Goal: Task Accomplishment & Management: Use online tool/utility

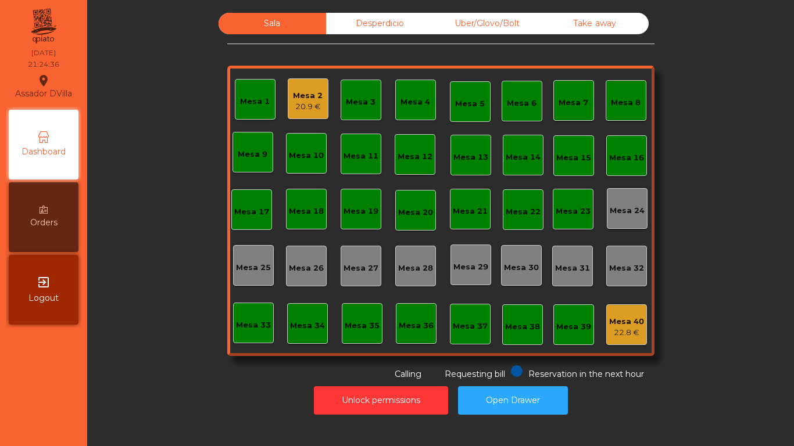
click at [361, 23] on div "Desperdicio" at bounding box center [379, 23] width 107 height 21
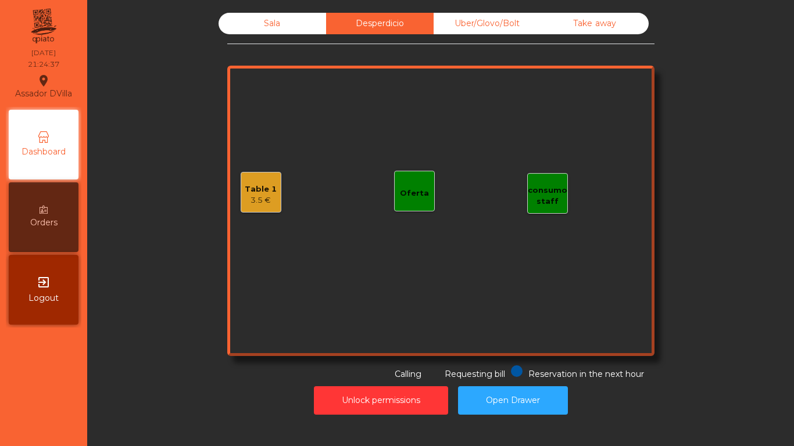
click at [263, 187] on div "Table 1" at bounding box center [261, 190] width 32 height 12
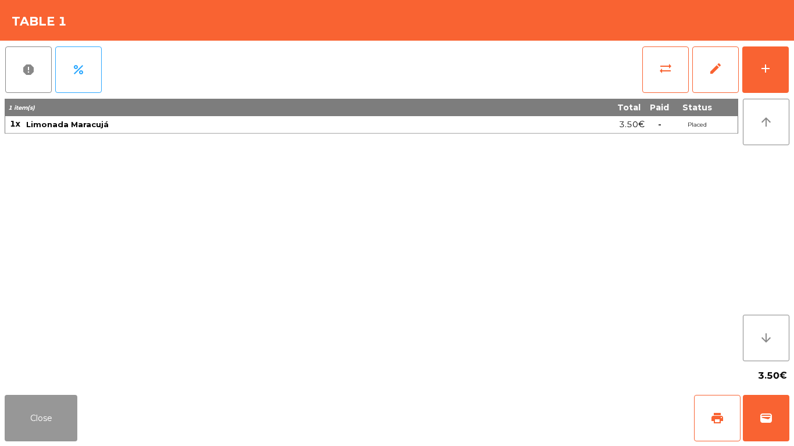
click at [74, 429] on button "Close" at bounding box center [41, 418] width 73 height 46
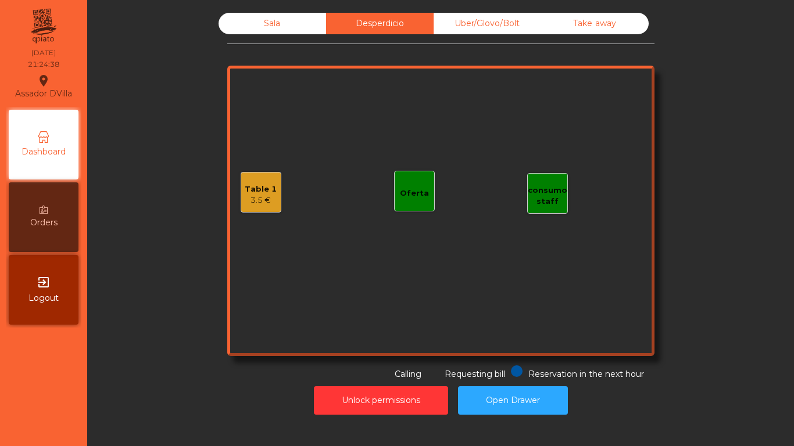
click at [523, 23] on div "Uber/Glovo/Bolt" at bounding box center [486, 23] width 107 height 21
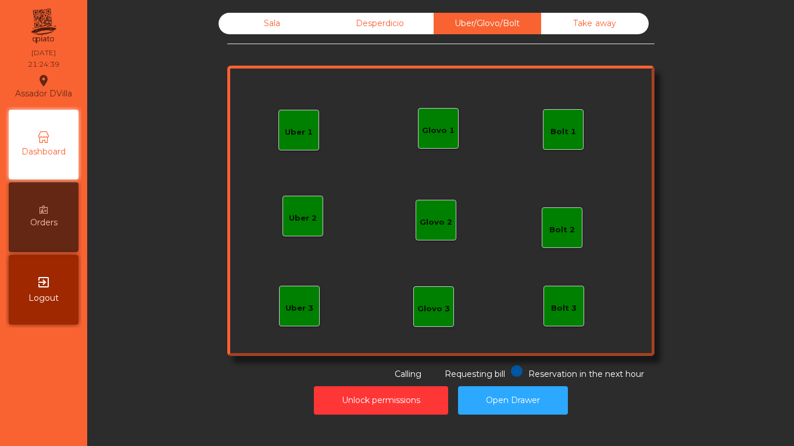
click at [570, 27] on div "Take away" at bounding box center [594, 23] width 107 height 21
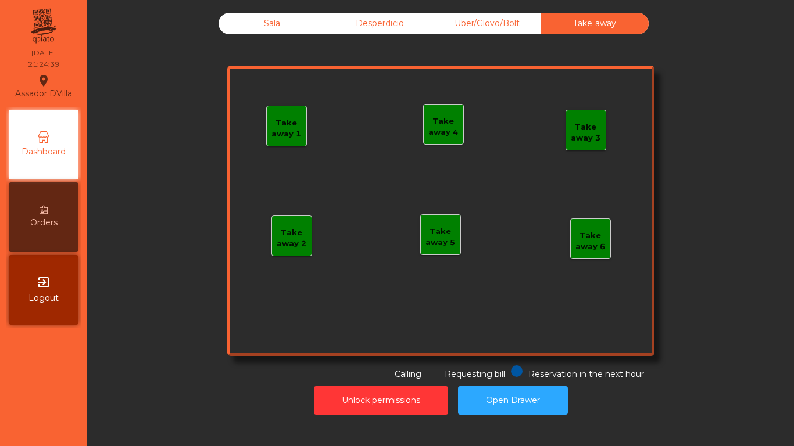
drag, startPoint x: 269, startPoint y: 27, endPoint x: 277, endPoint y: 29, distance: 8.3
click at [271, 28] on div "Sala" at bounding box center [271, 23] width 107 height 21
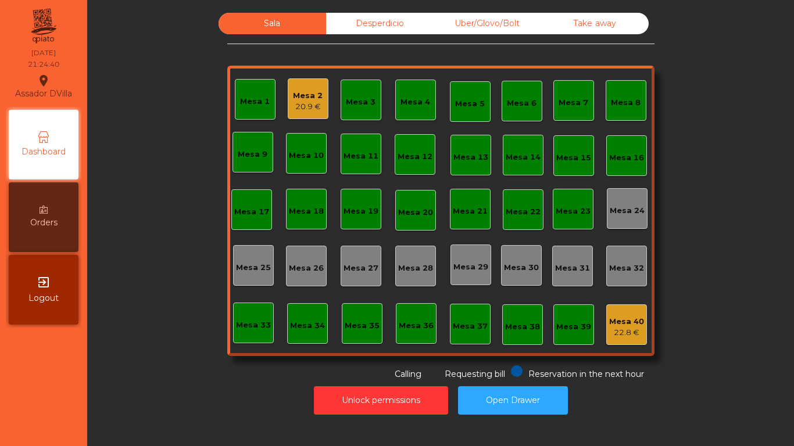
click at [715, 299] on div "Sala Desperdicio Uber/Glovo/Bolt Take away Mesa 1 Mesa 2 20.9 € Mesa 3 Mesa 4 M…" at bounding box center [440, 197] width 675 height 368
click at [532, 394] on button "Open Drawer" at bounding box center [513, 400] width 110 height 28
click at [373, 24] on div "Desperdicio" at bounding box center [379, 23] width 107 height 21
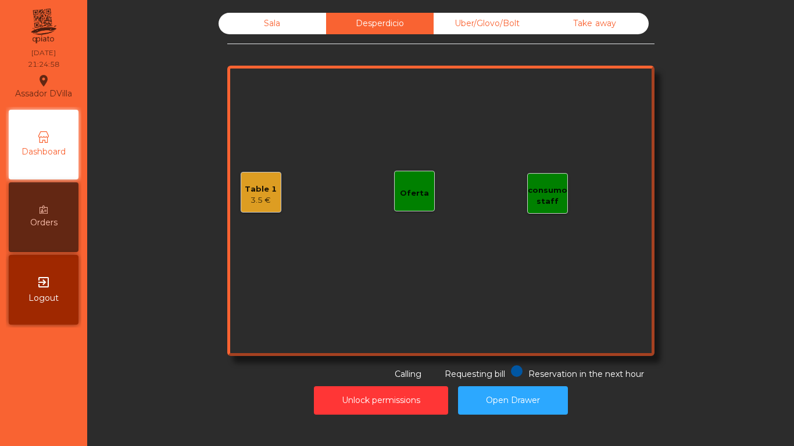
click at [451, 21] on div "Uber/Glovo/Bolt" at bounding box center [486, 23] width 107 height 21
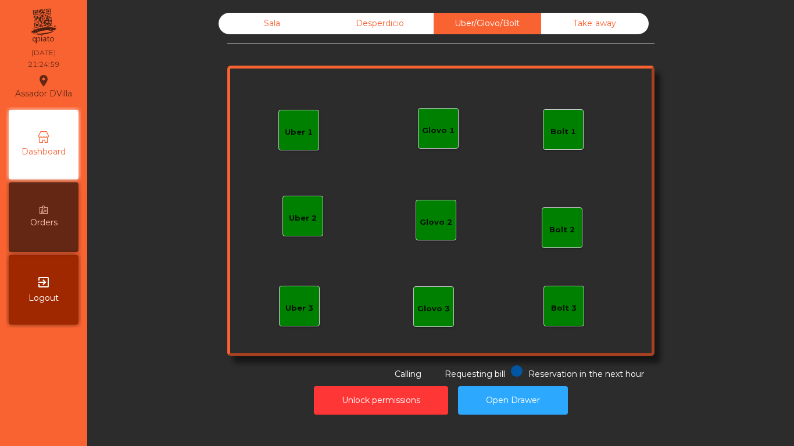
click at [279, 19] on div "Sala" at bounding box center [271, 23] width 107 height 21
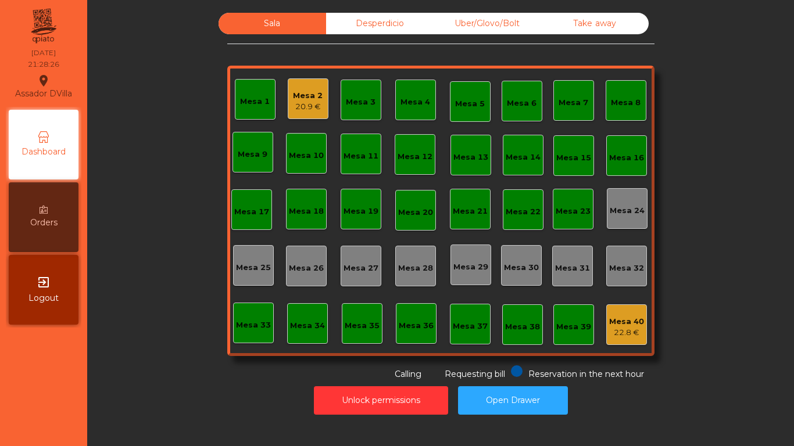
click at [306, 110] on div "20.9 €" at bounding box center [308, 107] width 30 height 12
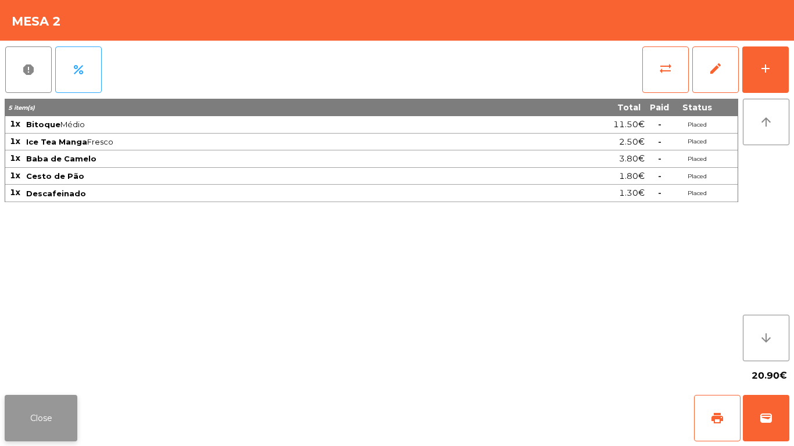
click at [35, 407] on button "Close" at bounding box center [41, 418] width 73 height 46
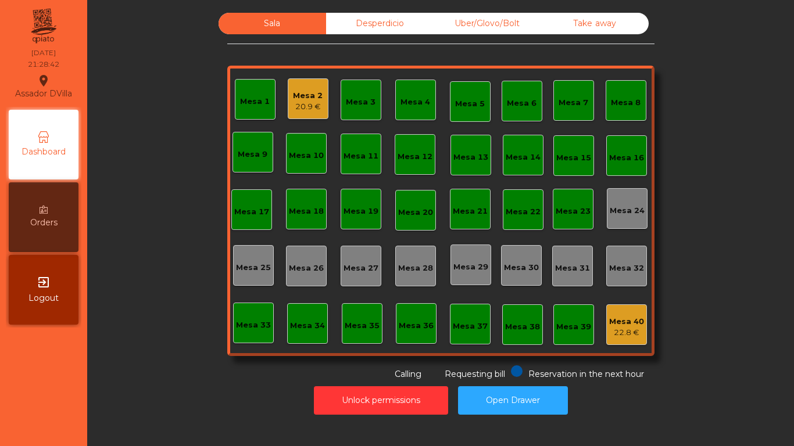
click at [345, 39] on div "Sala Desperdicio Uber/Glovo/Bolt Take away Mesa 1 Mesa 2 20.9 € Mesa 3 Mesa 4 M…" at bounding box center [440, 197] width 427 height 368
click at [341, 30] on div "Desperdicio" at bounding box center [379, 23] width 107 height 21
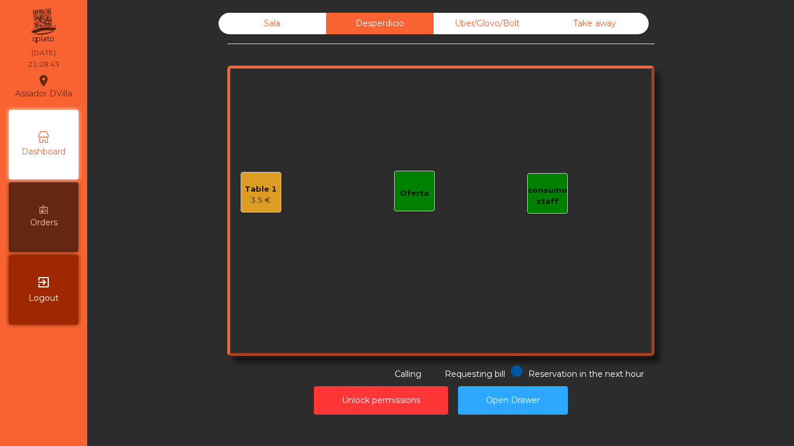
click at [290, 19] on div "Sala" at bounding box center [271, 23] width 107 height 21
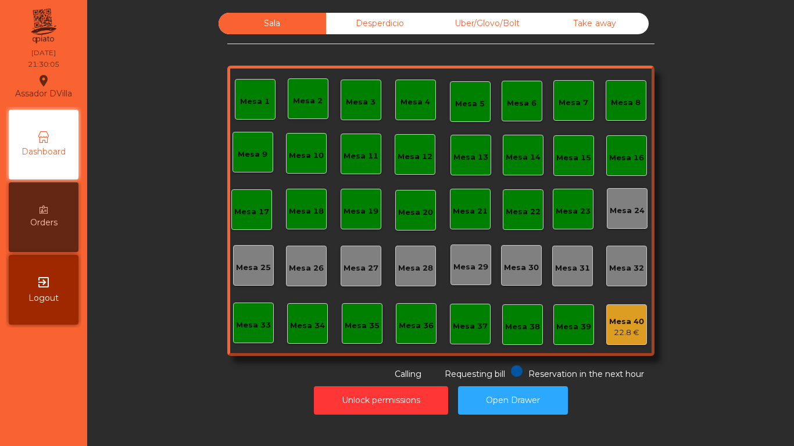
click at [356, 23] on div "Desperdicio" at bounding box center [379, 23] width 107 height 21
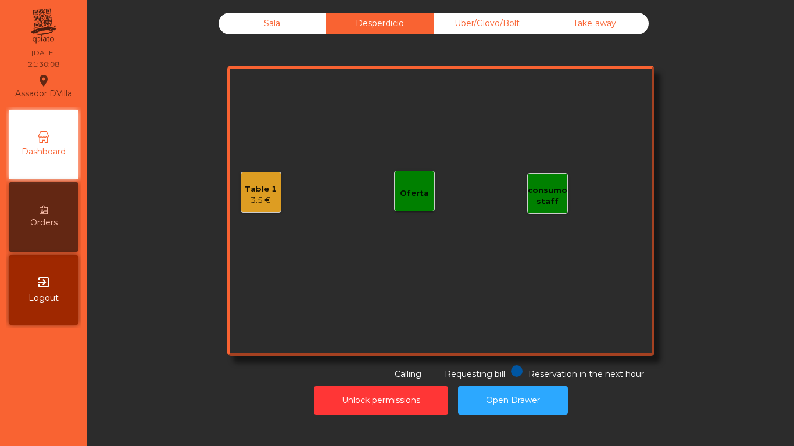
click at [525, 26] on div "Uber/Glovo/Bolt" at bounding box center [486, 23] width 107 height 21
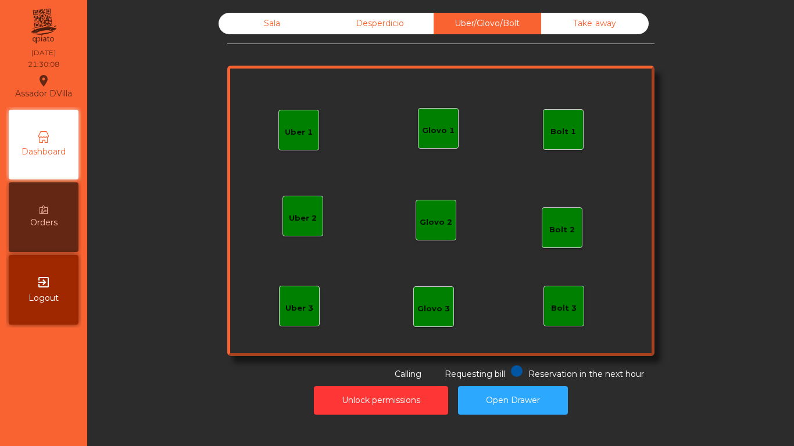
click at [604, 22] on div "Take away" at bounding box center [594, 23] width 107 height 21
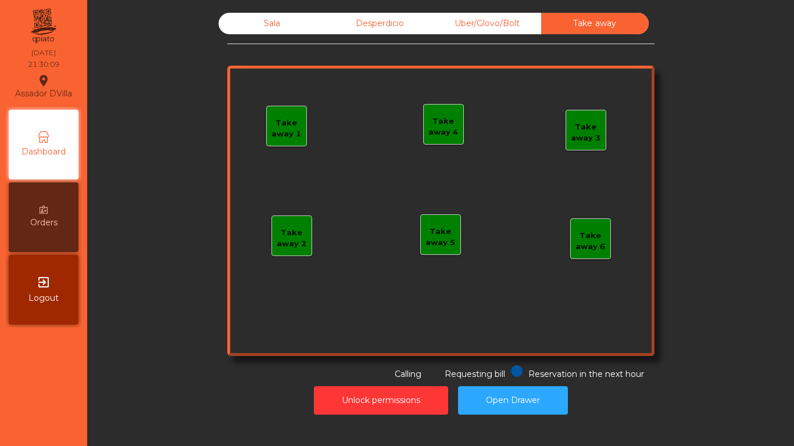
click at [283, 26] on div "Sala" at bounding box center [271, 23] width 107 height 21
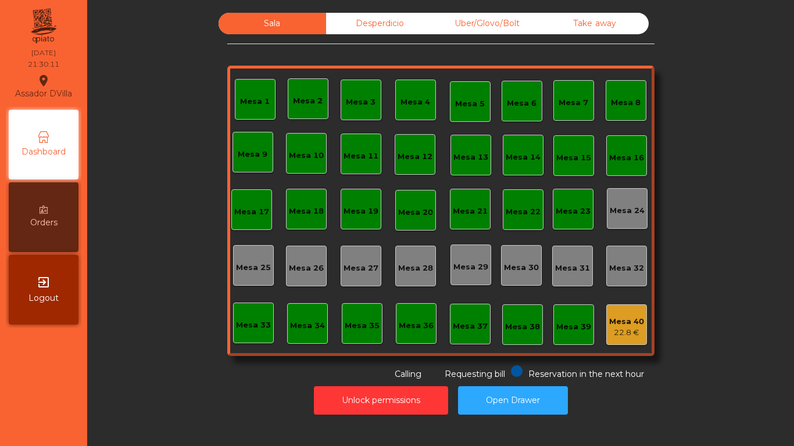
click at [374, 15] on div "Desperdicio" at bounding box center [379, 23] width 107 height 21
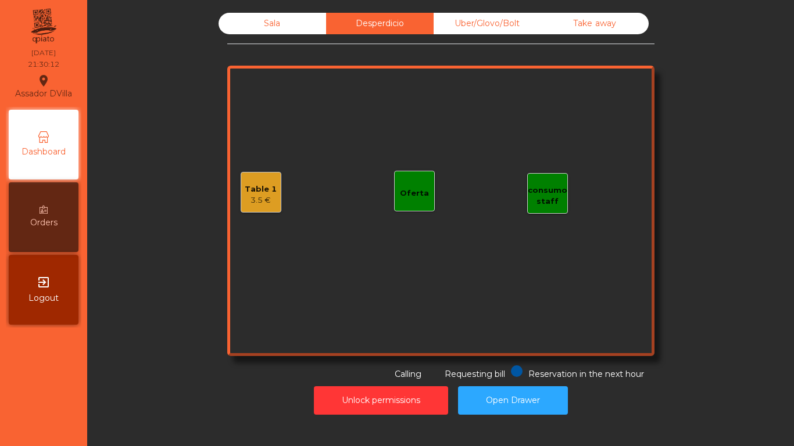
click at [285, 27] on div "Sala" at bounding box center [271, 23] width 107 height 21
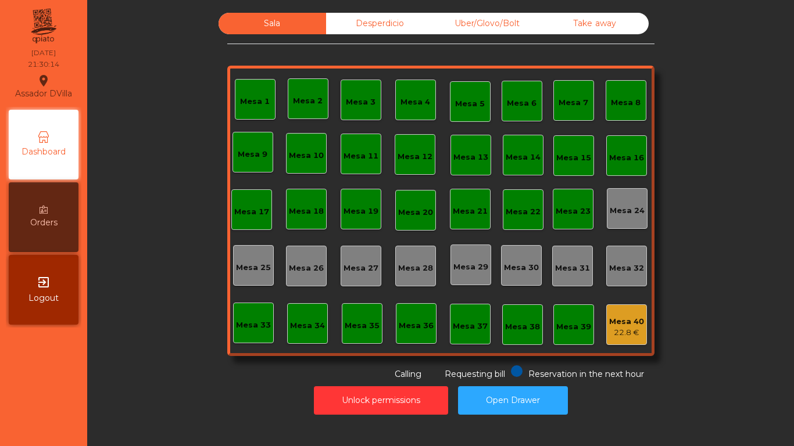
drag, startPoint x: 144, startPoint y: 89, endPoint x: 741, endPoint y: 167, distance: 602.2
click at [740, 167] on div "Sala Desperdicio Uber/Glovo/Bolt Take away Mesa 1 Mesa 2 Mesa 3 [GEOGRAPHIC_DAT…" at bounding box center [440, 197] width 675 height 368
click at [741, 167] on div "Sala Desperdicio Uber/Glovo/Bolt Take away Mesa 1 Mesa 2 Mesa 3 [GEOGRAPHIC_DAT…" at bounding box center [440, 197] width 675 height 368
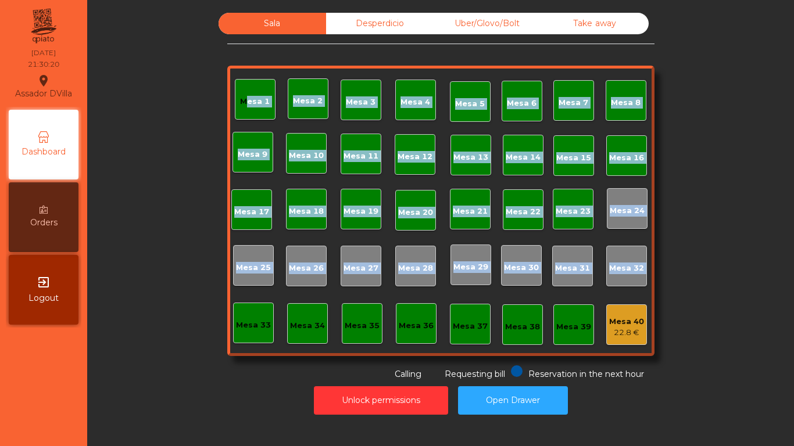
drag, startPoint x: 741, startPoint y: 166, endPoint x: 637, endPoint y: 273, distance: 150.0
click at [637, 273] on div "Sala Desperdicio Uber/Glovo/Bolt Take away Mesa 1 Mesa 2 Mesa 3 [GEOGRAPHIC_DAT…" at bounding box center [440, 197] width 675 height 368
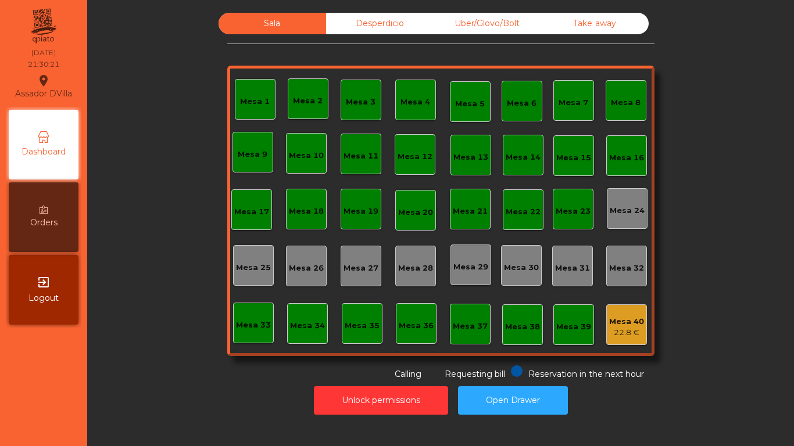
click at [653, 237] on div "Sala Desperdicio Uber/Glovo/Bolt Take away Mesa 1 Mesa 2 Mesa 3 [GEOGRAPHIC_DAT…" at bounding box center [440, 197] width 675 height 368
drag, startPoint x: 195, startPoint y: 40, endPoint x: 636, endPoint y: 331, distance: 527.6
click at [636, 331] on div "Sala Desperdicio Uber/Glovo/Bolt Take away Mesa 1 Mesa 2 Mesa 3 [GEOGRAPHIC_DAT…" at bounding box center [440, 197] width 675 height 368
click at [655, 266] on div "Sala Desperdicio Uber/Glovo/Bolt Take away Mesa 1 Mesa 2 Mesa 3 [GEOGRAPHIC_DAT…" at bounding box center [440, 197] width 675 height 368
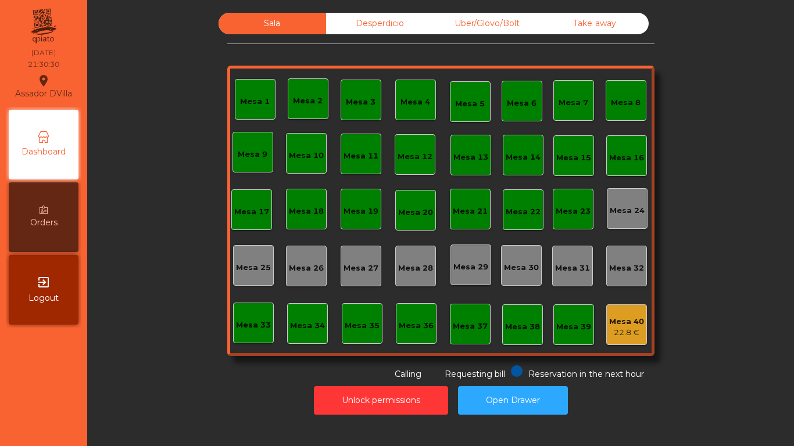
click at [655, 266] on div "Sala Desperdicio Uber/Glovo/Bolt Take away Mesa 1 Mesa 2 Mesa 3 [GEOGRAPHIC_DAT…" at bounding box center [440, 197] width 675 height 368
click at [655, 265] on div "Sala Desperdicio Uber/Glovo/Bolt Take away Mesa 1 Mesa 2 Mesa 3 [GEOGRAPHIC_DAT…" at bounding box center [440, 197] width 675 height 368
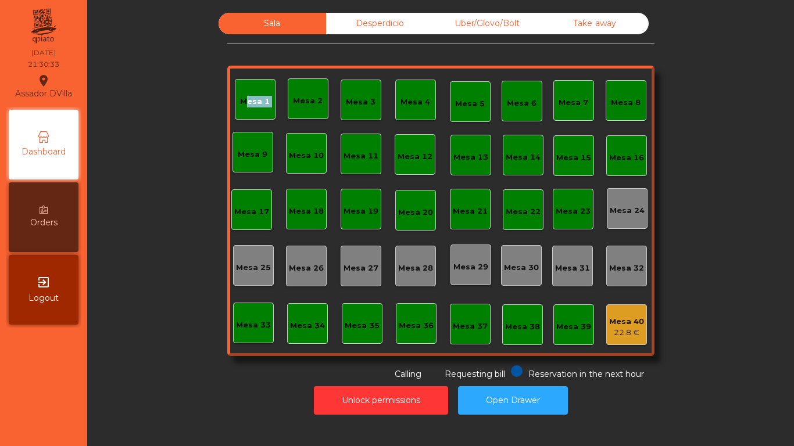
click at [243, 98] on div "Mesa 1" at bounding box center [255, 102] width 30 height 12
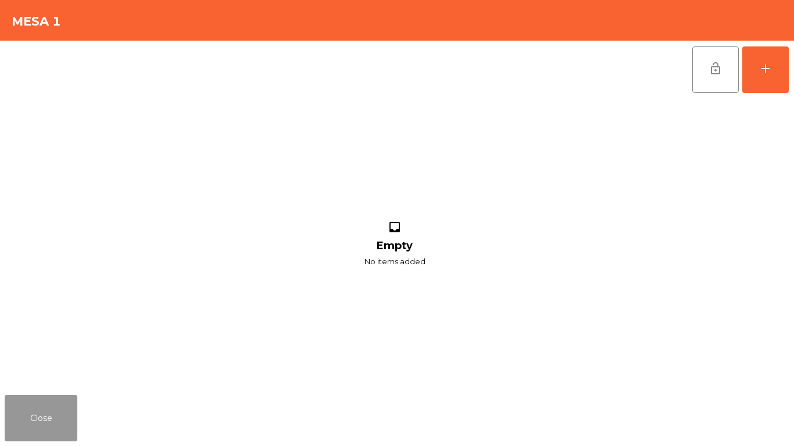
drag, startPoint x: 25, startPoint y: 400, endPoint x: 35, endPoint y: 402, distance: 10.7
click at [31, 402] on button "Close" at bounding box center [41, 418] width 73 height 46
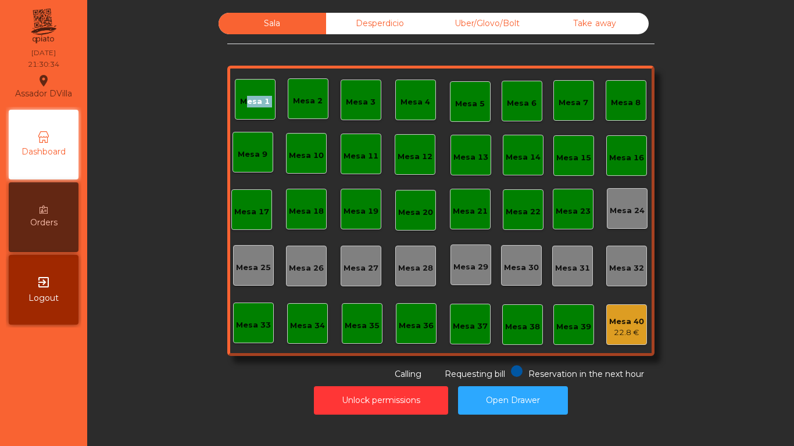
click at [241, 99] on div "Mesa 1" at bounding box center [255, 102] width 30 height 12
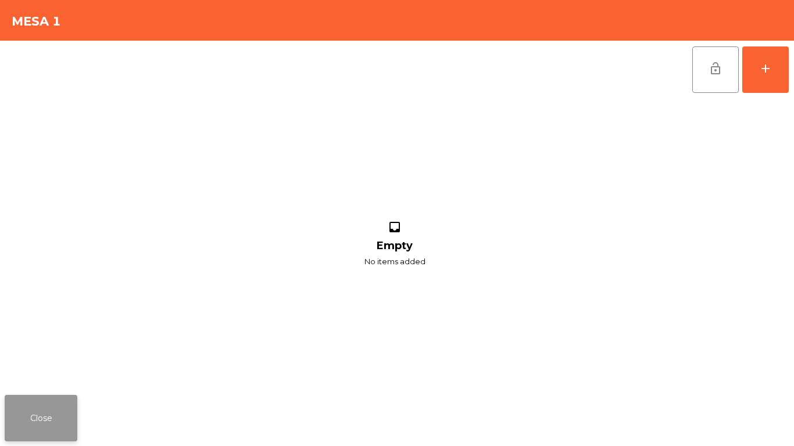
click at [58, 414] on button "Close" at bounding box center [41, 418] width 73 height 46
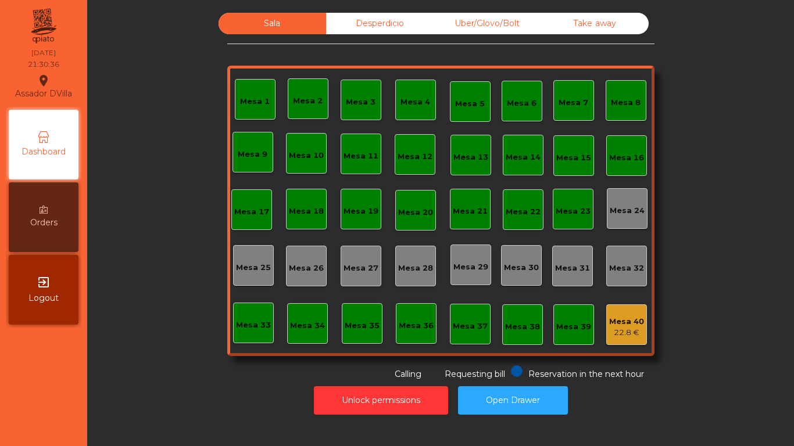
click at [166, 213] on div "Sala Desperdicio Uber/Glovo/Bolt Take away Mesa 1 Mesa 2 Mesa 3 [GEOGRAPHIC_DAT…" at bounding box center [440, 197] width 675 height 368
click at [328, 24] on div "Desperdicio" at bounding box center [379, 23] width 107 height 21
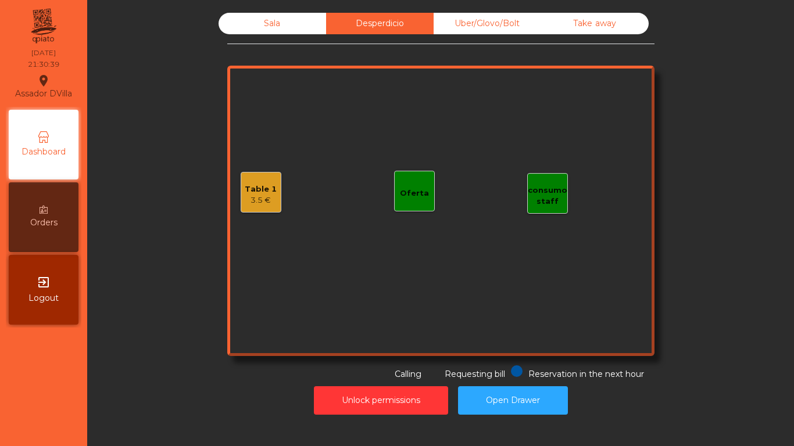
click at [467, 24] on div "Uber/Glovo/Bolt" at bounding box center [486, 23] width 107 height 21
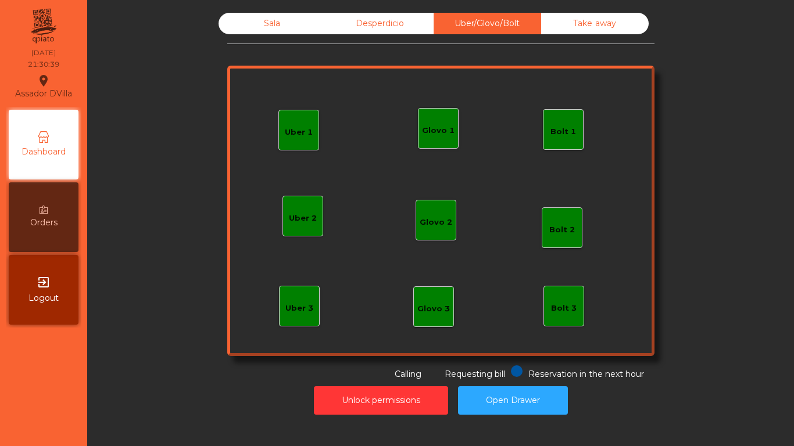
click at [582, 20] on div "Take away" at bounding box center [594, 23] width 107 height 21
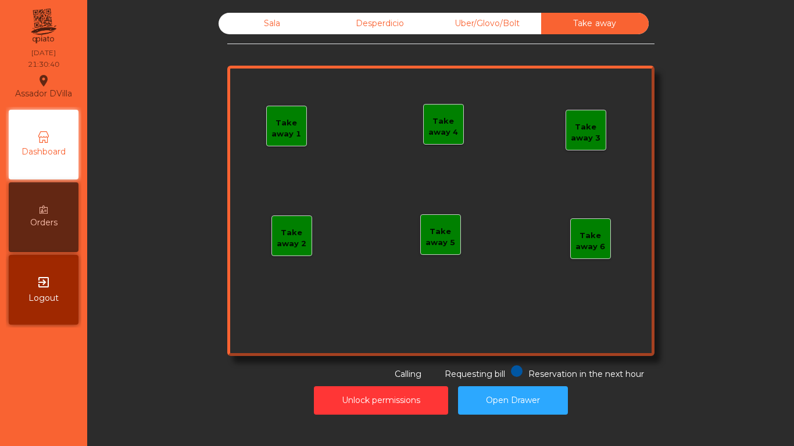
click at [283, 18] on div "Sala" at bounding box center [271, 23] width 107 height 21
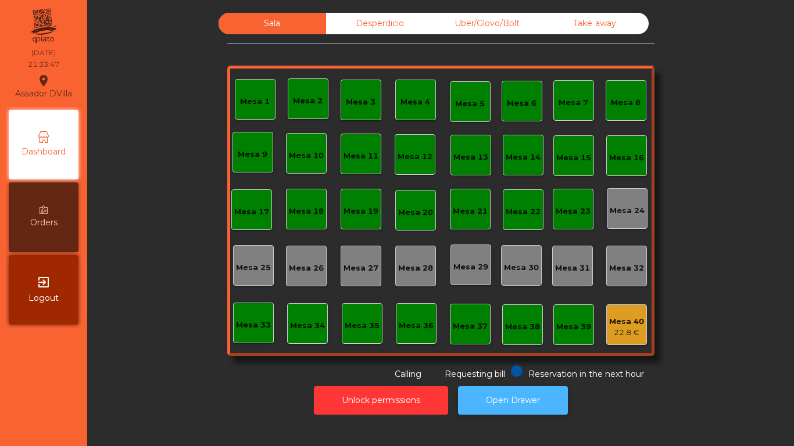
click at [514, 402] on button "Open Drawer" at bounding box center [513, 400] width 110 height 28
